Goal: Ask a question

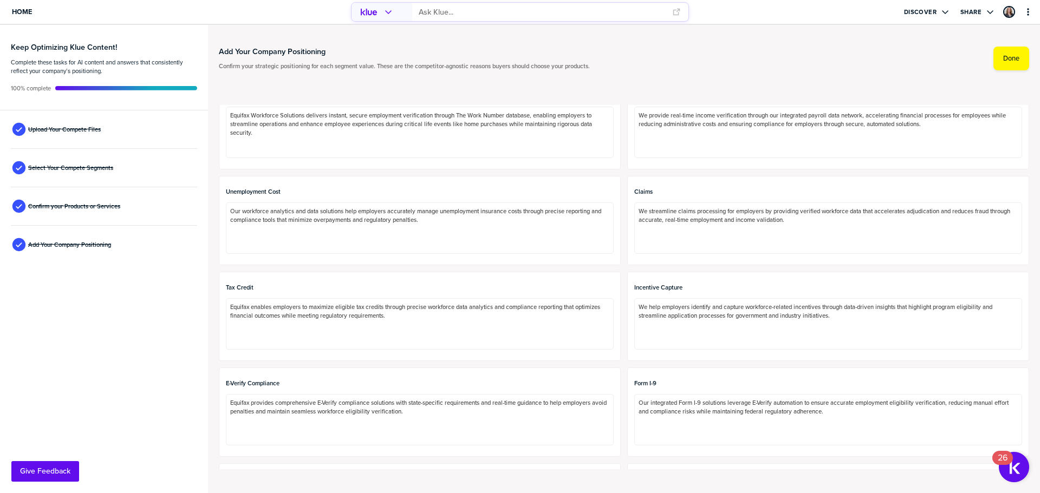
scroll to position [845, 0]
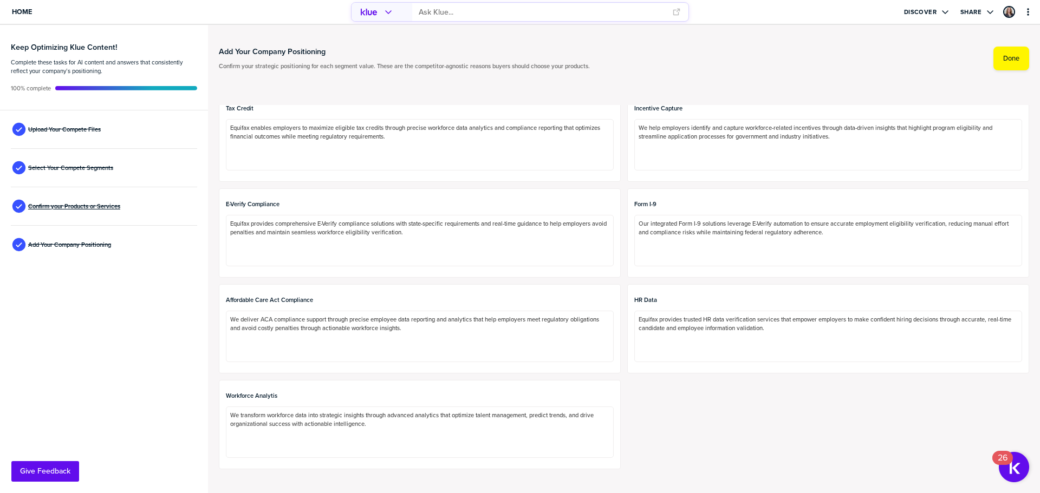
click at [74, 204] on span "Confirm your Products or Services" at bounding box center [74, 206] width 92 height 9
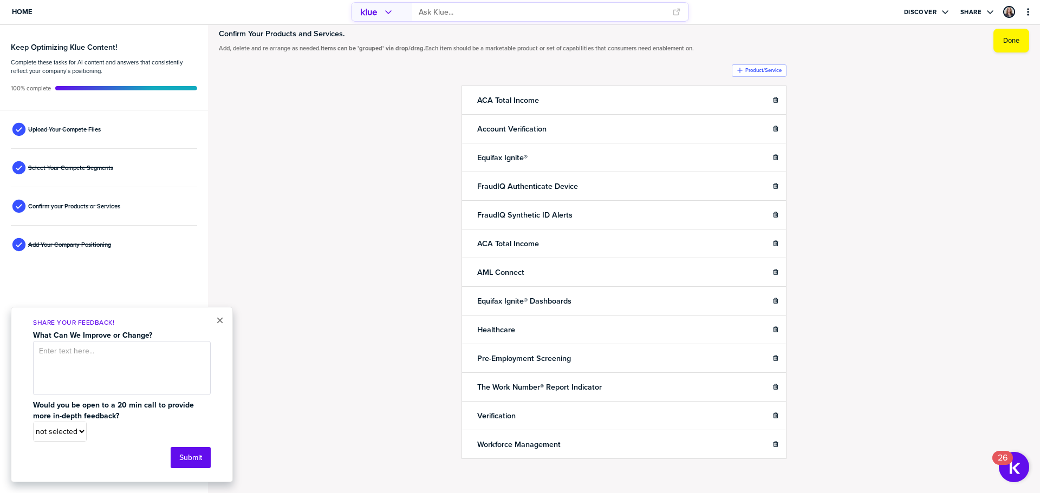
scroll to position [29, 0]
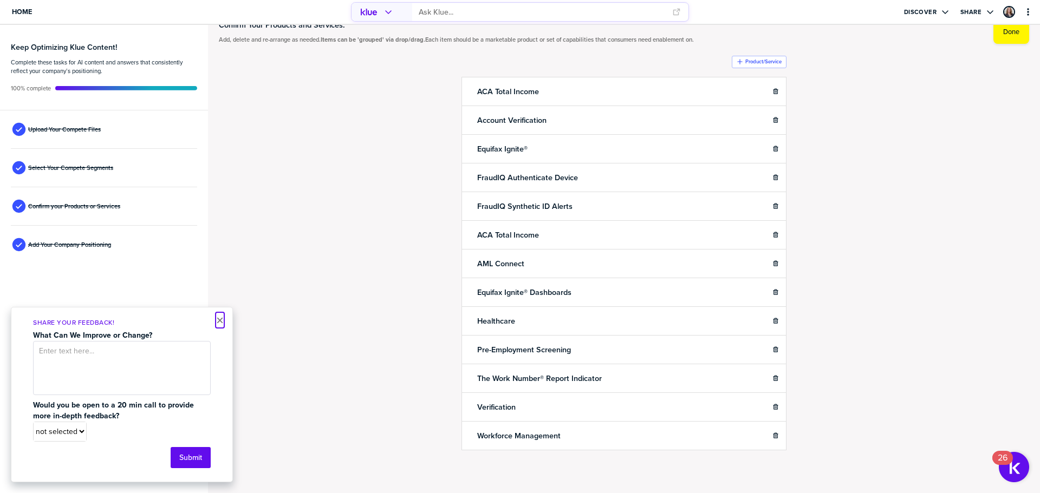
click at [218, 320] on button "×" at bounding box center [220, 320] width 8 height 13
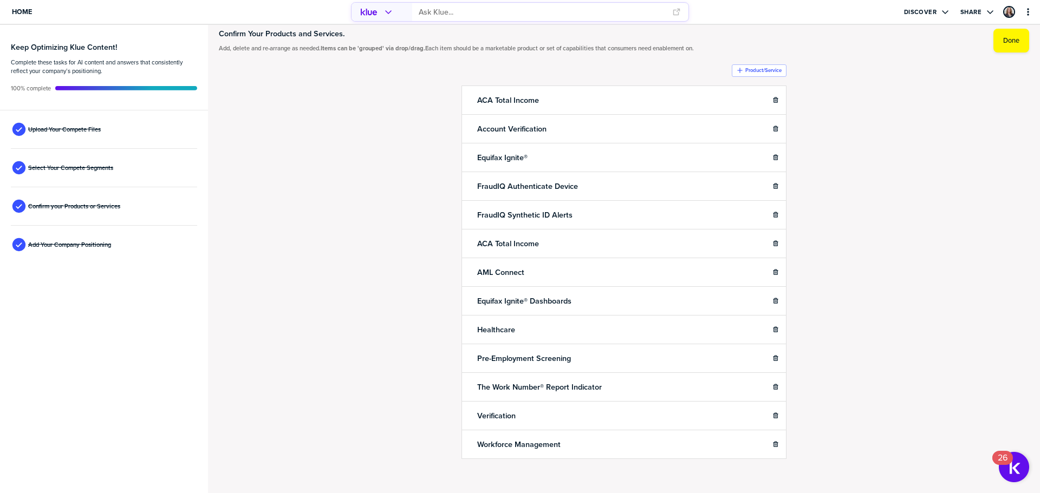
scroll to position [0, 0]
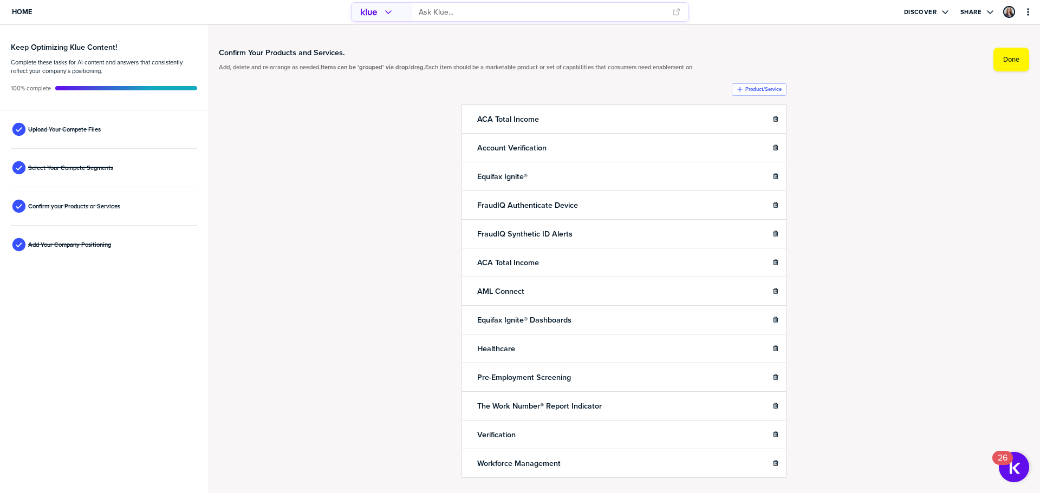
click at [486, 17] on input "primary" at bounding box center [542, 12] width 247 height 18
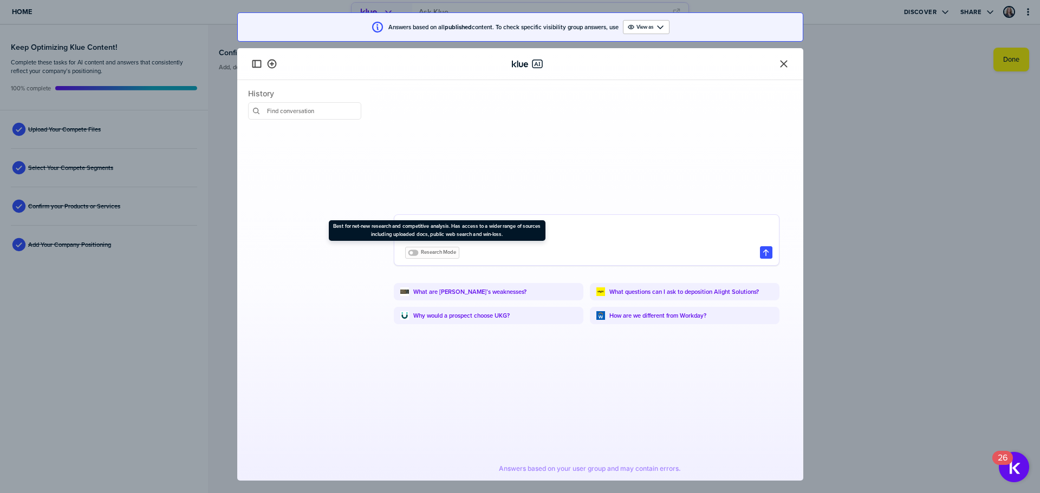
click at [433, 249] on span "Research Mode" at bounding box center [439, 253] width 36 height 8
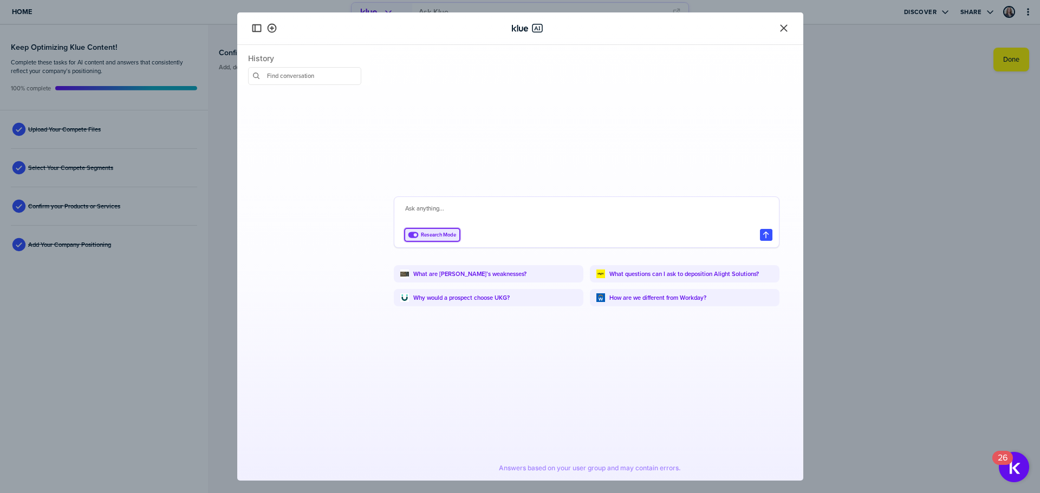
click at [433, 206] on textarea at bounding box center [588, 214] width 367 height 21
type textarea "Using only the documents in the Knowledge Hub, tell me the core win/loss themes."
drag, startPoint x: 648, startPoint y: 203, endPoint x: 390, endPoint y: 207, distance: 257.8
click at [390, 207] on div "Using only the documents in the Knowledge Hub, tell me the core win/loss themes…" at bounding box center [587, 255] width 412 height 420
click at [781, 32] on icon "Close" at bounding box center [783, 28] width 11 height 11
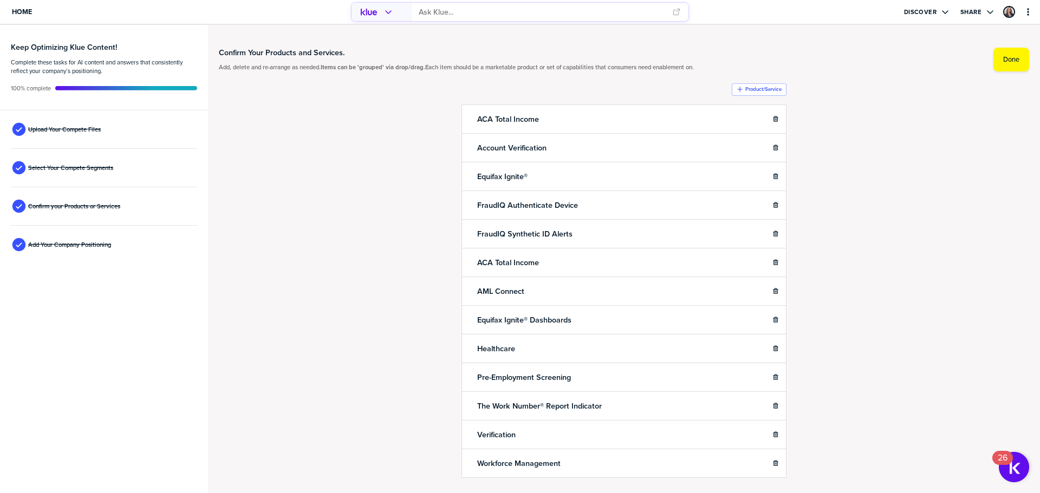
click at [57, 124] on div "Upload Your Compete Files" at bounding box center [104, 129] width 186 height 38
click at [65, 129] on span "Upload Your Compete Files" at bounding box center [64, 129] width 73 height 9
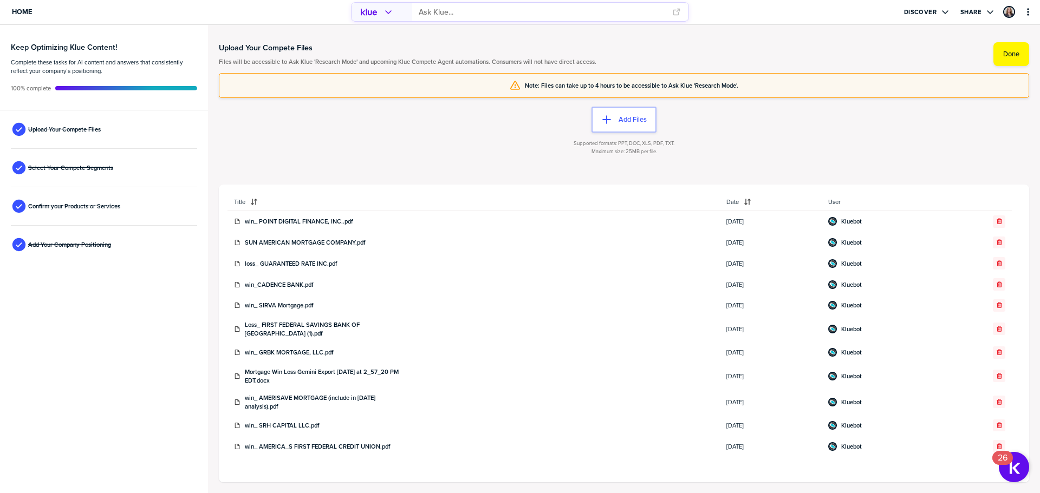
click at [422, 12] on input "primary" at bounding box center [542, 12] width 247 height 18
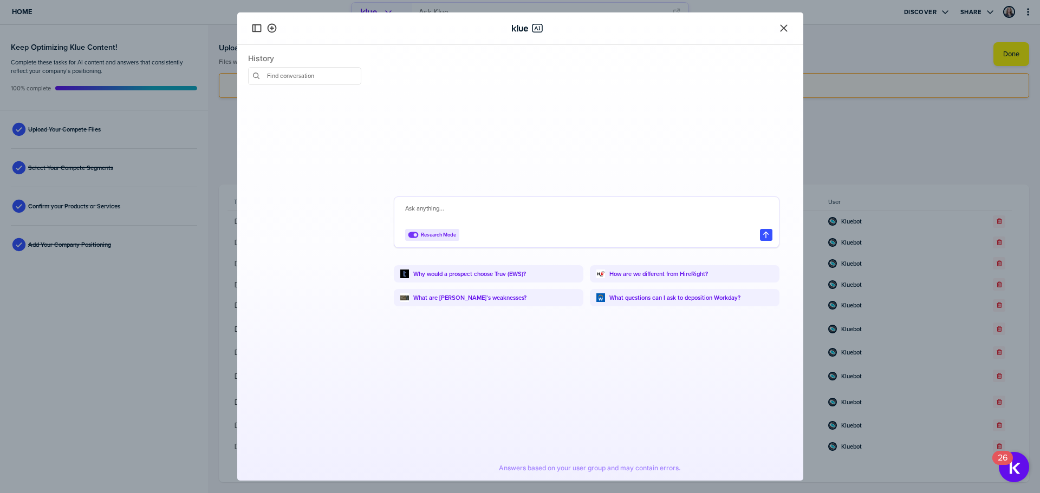
click at [434, 204] on textarea at bounding box center [588, 214] width 367 height 21
paste textarea "Using only the documents in the Knowledge Hub, tell me the core win/loss themes."
click at [569, 204] on textarea "Using only the documents in the Knowledge Hub, tell me the core win/loss themes." at bounding box center [588, 214] width 367 height 26
type textarea "Using only the documents in the Knowledge Hub that were uploaded on [DATE], tel…"
click at [762, 234] on icon "button" at bounding box center [765, 237] width 9 height 9
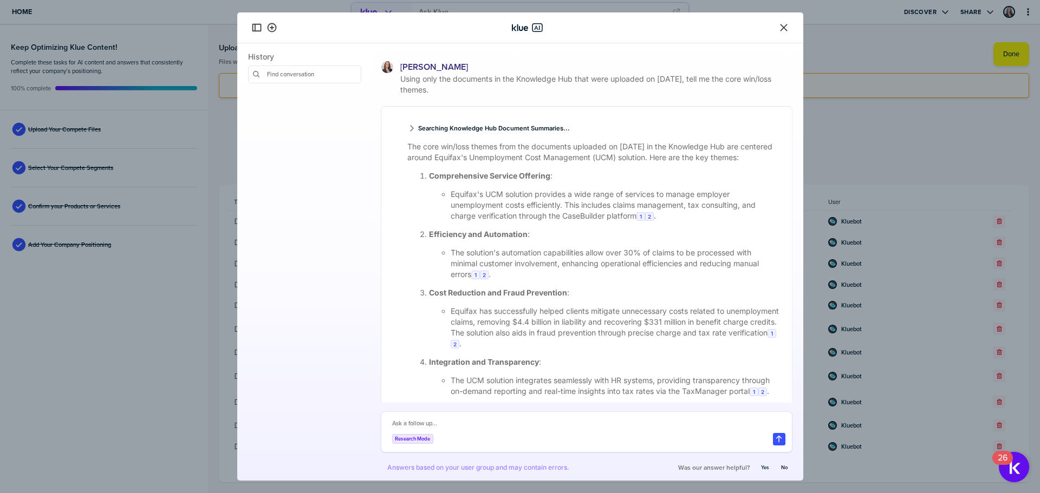
click at [786, 27] on icon "Close" at bounding box center [783, 27] width 11 height 11
